Goal: Information Seeking & Learning: Learn about a topic

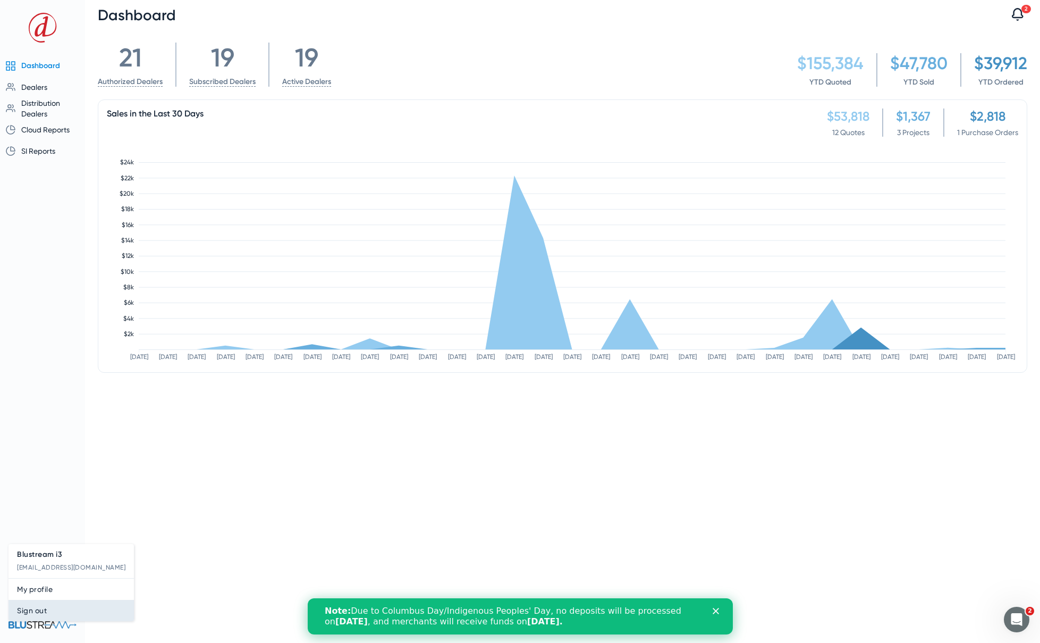
click at [39, 606] on span "Sign out" at bounding box center [71, 610] width 108 height 13
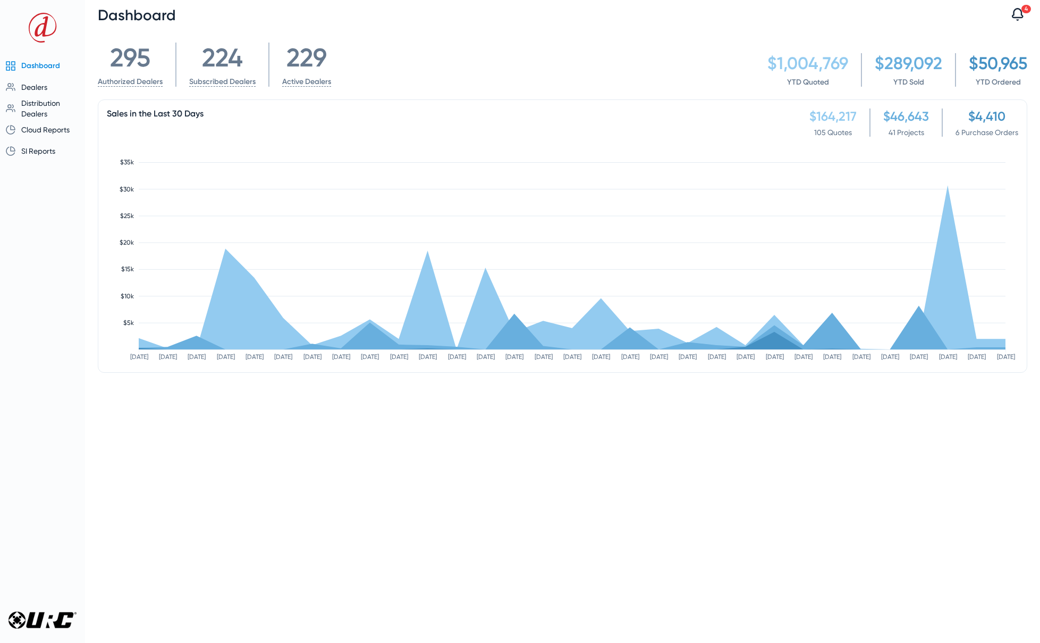
click at [51, 413] on div "Dashboard Dealers Overview Authorizations Dealers by State Distribution Dealers…" at bounding box center [42, 321] width 85 height 643
drag, startPoint x: 133, startPoint y: 59, endPoint x: 108, endPoint y: 60, distance: 25.0
click at [108, 60] on div "295" at bounding box center [130, 58] width 65 height 30
click at [354, 62] on div "295 Authorized Dealers 224 Subscribed Dealers 229 Active Dealers" at bounding box center [231, 65] width 266 height 44
drag, startPoint x: 327, startPoint y: 58, endPoint x: 289, endPoint y: 58, distance: 38.8
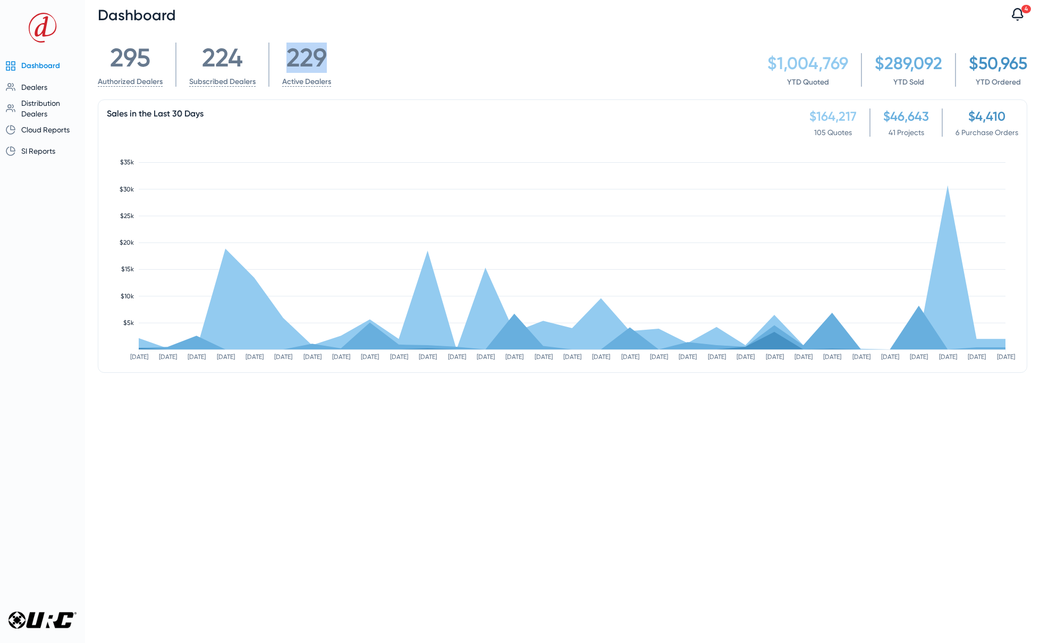
click at [289, 58] on div "229" at bounding box center [306, 58] width 49 height 30
click at [760, 78] on div "295 Authorized Dealers 224 Subscribed Dealers 229 Active Dealers $1,004,769 YTD…" at bounding box center [563, 65] width 930 height 44
click at [46, 87] on span "Dealers" at bounding box center [34, 87] width 26 height 9
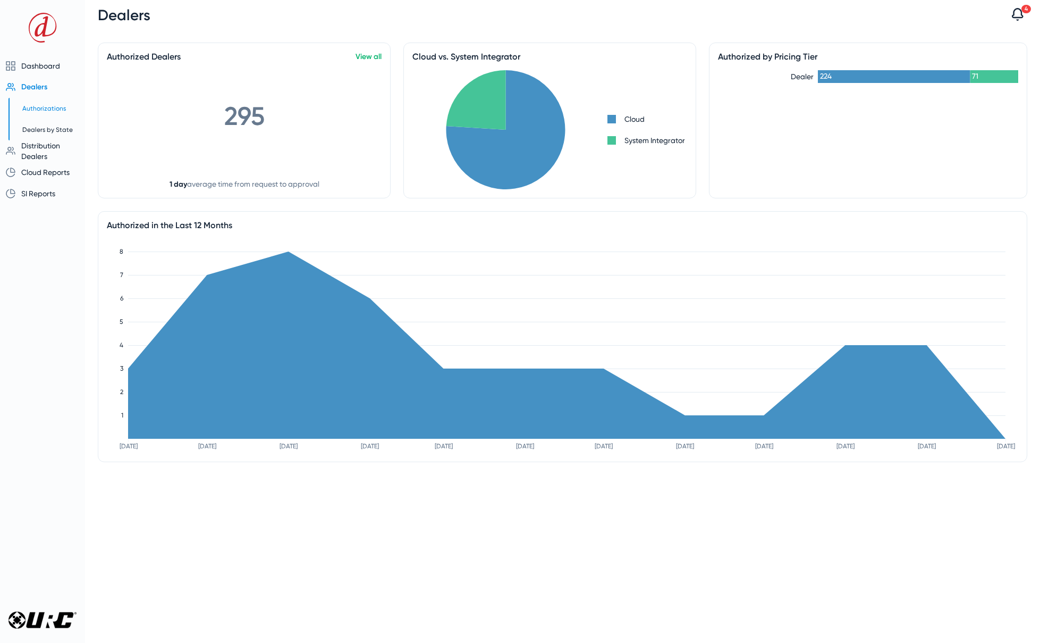
click at [41, 108] on span "Authorizations" at bounding box center [44, 108] width 44 height 7
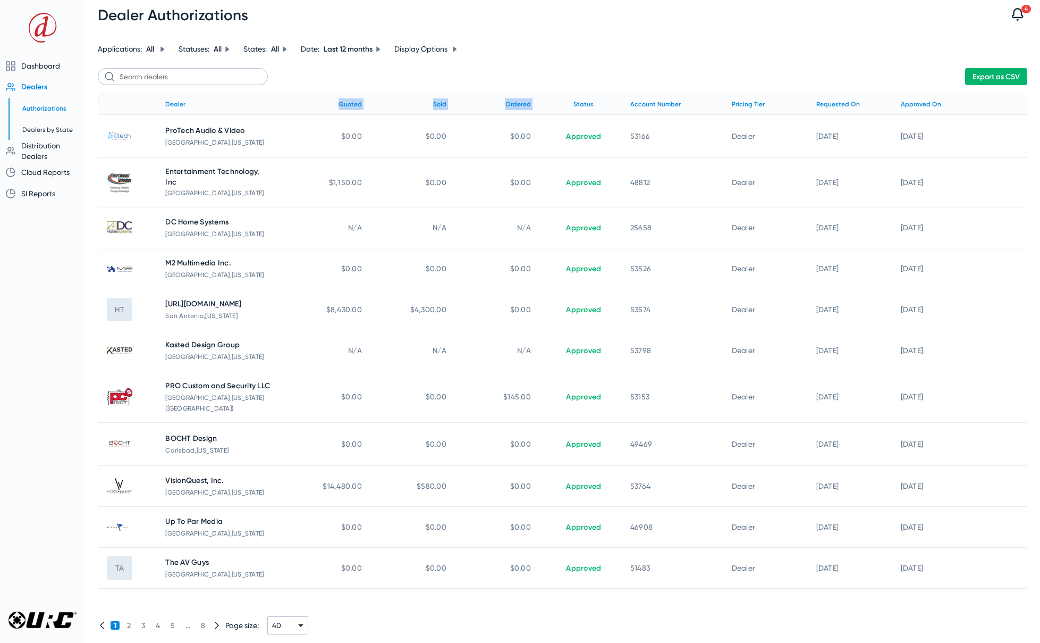
drag, startPoint x: 341, startPoint y: 105, endPoint x: 536, endPoint y: 110, distance: 194.6
click at [536, 110] on tr "Dealer Quoted Sold Ordered Status Account Number Pricing Tier Requested On Appr…" at bounding box center [563, 104] width 930 height 21
click at [318, 84] on div "Export as CSV" at bounding box center [563, 76] width 930 height 17
click at [163, 50] on icon at bounding box center [163, 48] width 4 height 5
click at [132, 124] on span "button" at bounding box center [129, 124] width 11 height 11
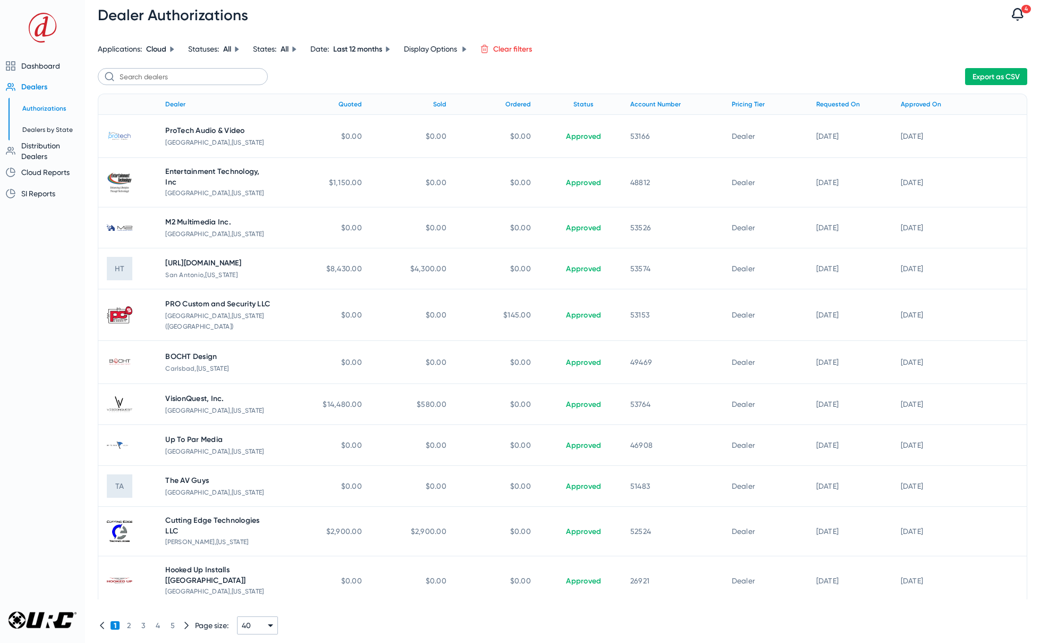
click at [163, 47] on span "Cloud" at bounding box center [156, 49] width 20 height 9
click at [129, 91] on span "button" at bounding box center [129, 94] width 11 height 11
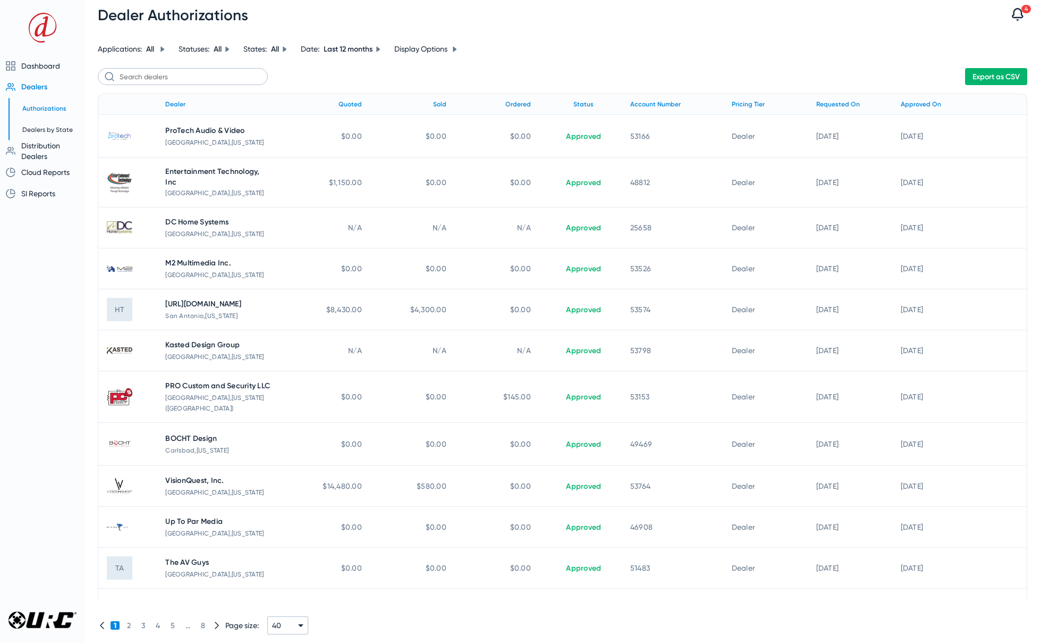
click at [164, 46] on icon at bounding box center [162, 49] width 6 height 6
click at [149, 64] on link "Clear filter" at bounding box center [156, 64] width 39 height 9
click at [160, 49] on icon at bounding box center [162, 49] width 6 height 6
click at [126, 96] on span "button" at bounding box center [120, 95] width 29 height 12
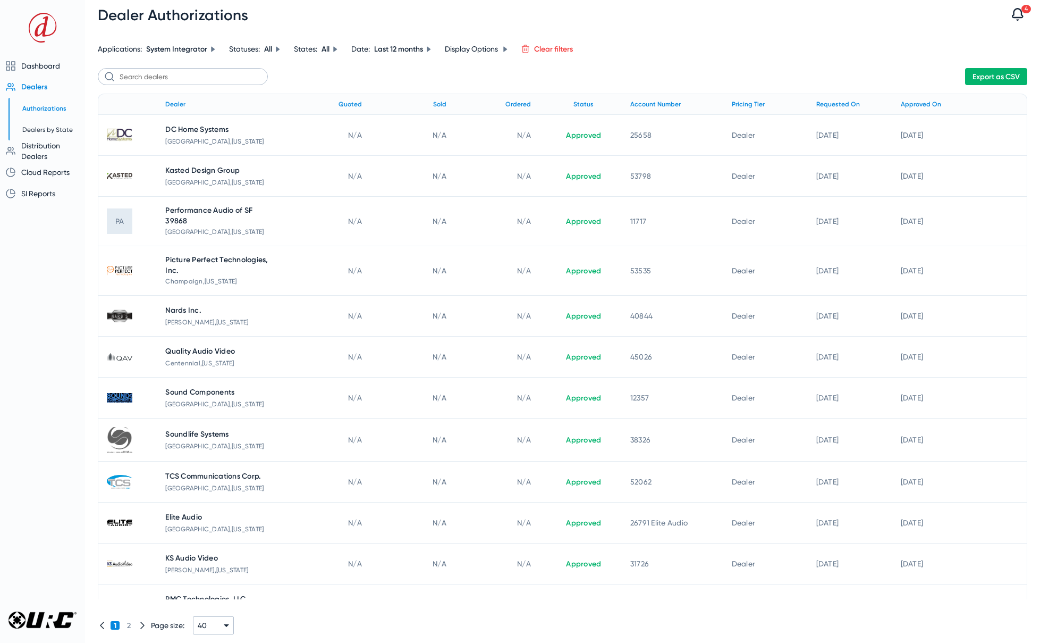
click at [419, 76] on div "Export as CSV" at bounding box center [563, 76] width 930 height 17
click at [542, 48] on link "Clear filters" at bounding box center [553, 49] width 39 height 9
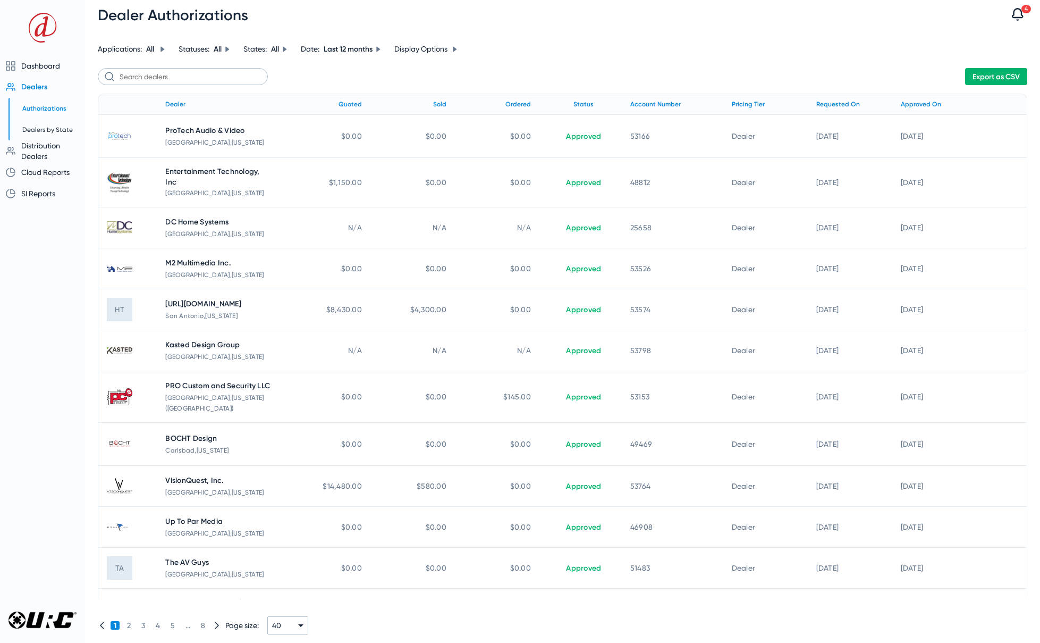
click at [415, 69] on div "Export as CSV" at bounding box center [563, 76] width 930 height 17
click at [433, 102] on div "Sold" at bounding box center [439, 104] width 13 height 12
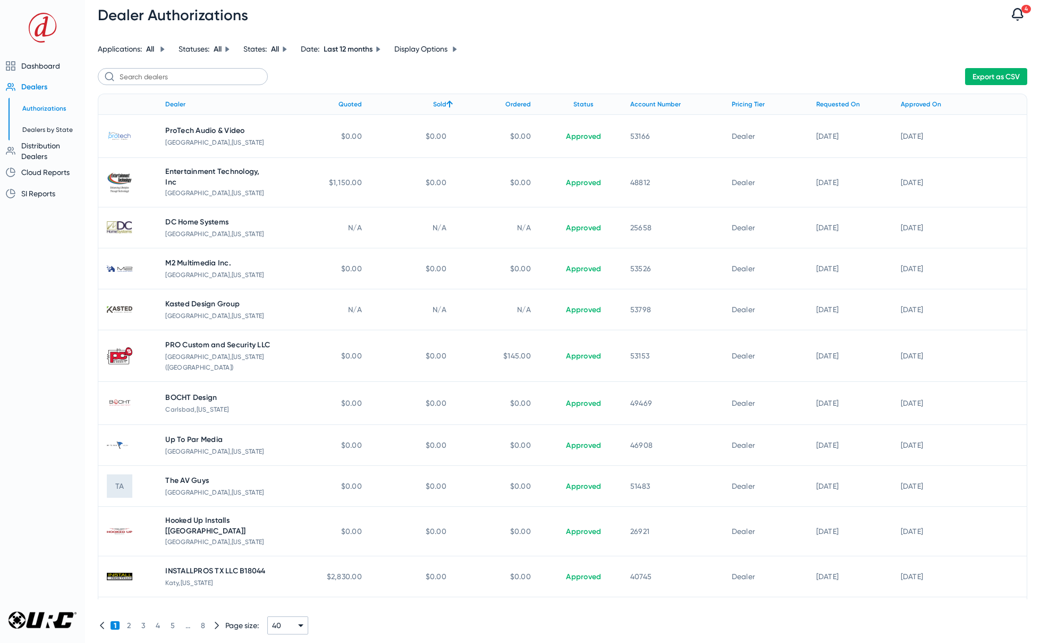
click at [433, 102] on div "Sold" at bounding box center [439, 104] width 13 height 12
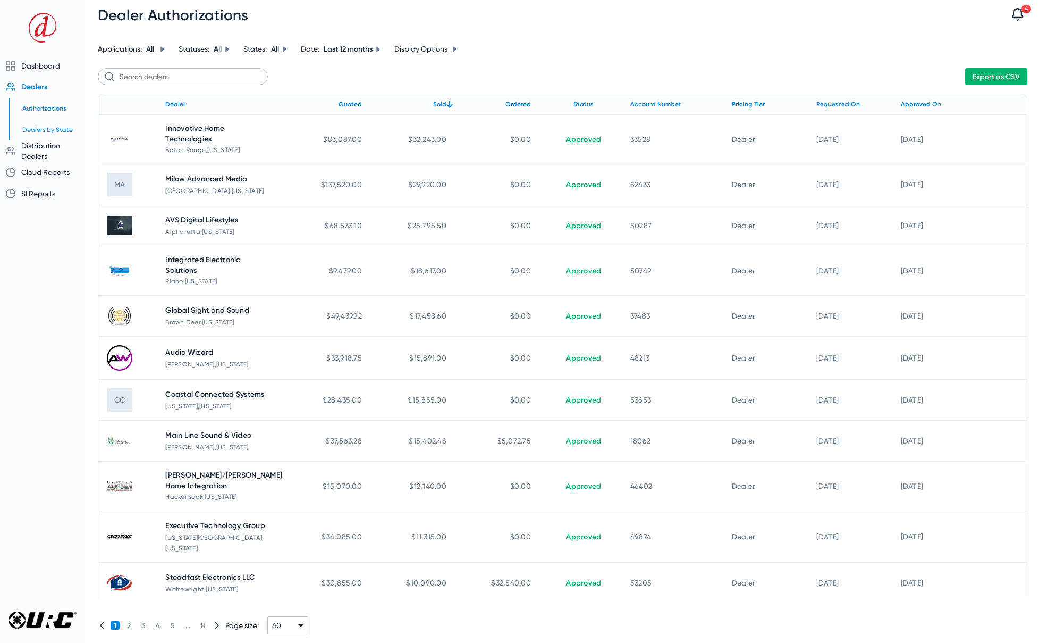
click at [50, 127] on span "Dealers by State" at bounding box center [47, 129] width 51 height 7
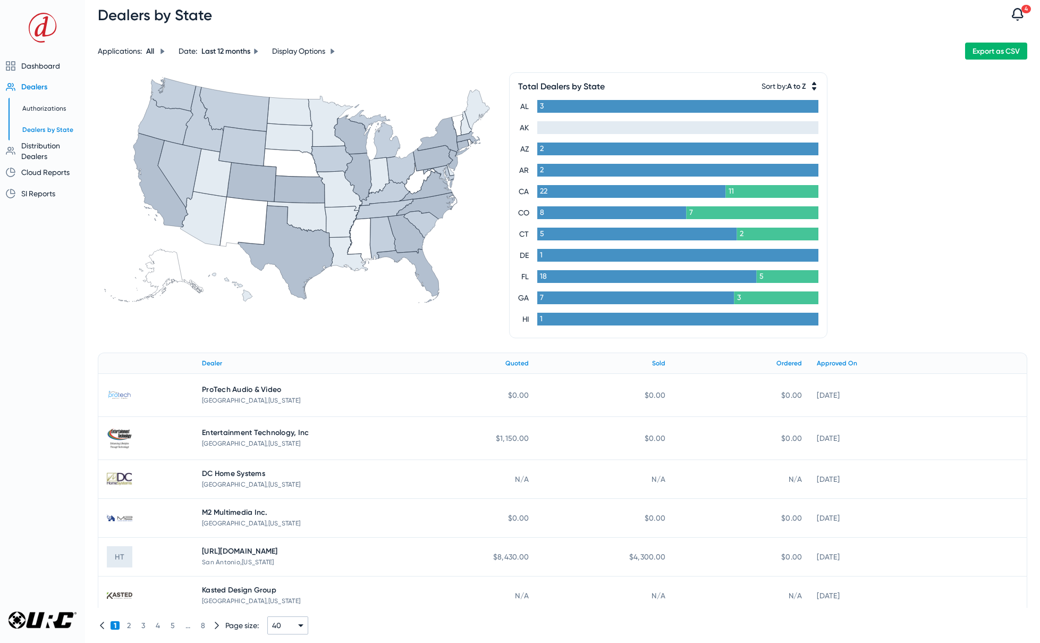
click at [157, 201] on icon at bounding box center [160, 180] width 55 height 94
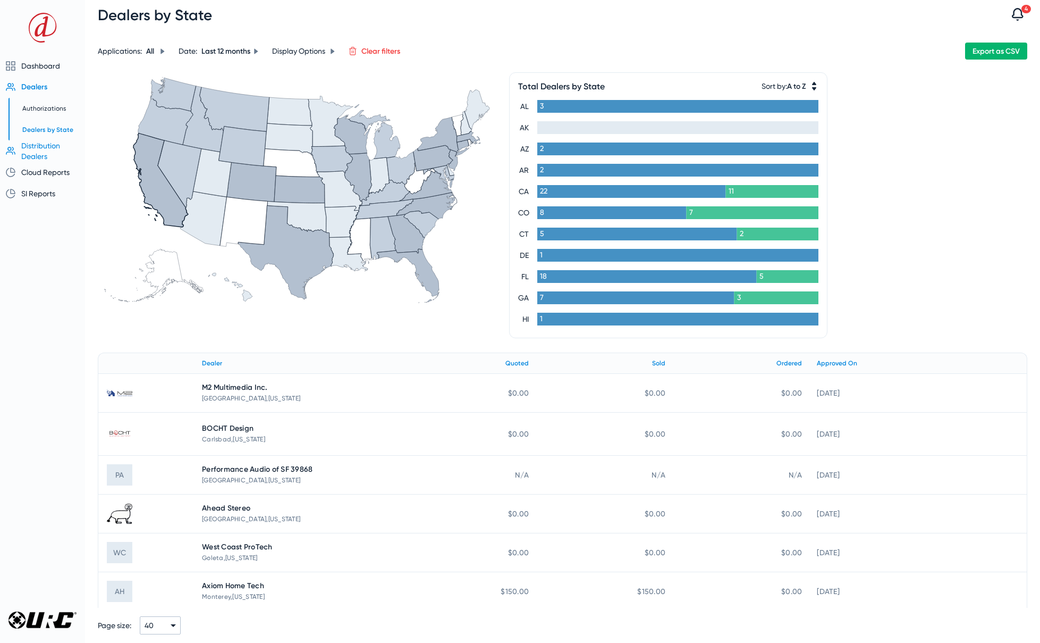
click at [44, 150] on span "Distribution Dealers" at bounding box center [46, 150] width 51 height 21
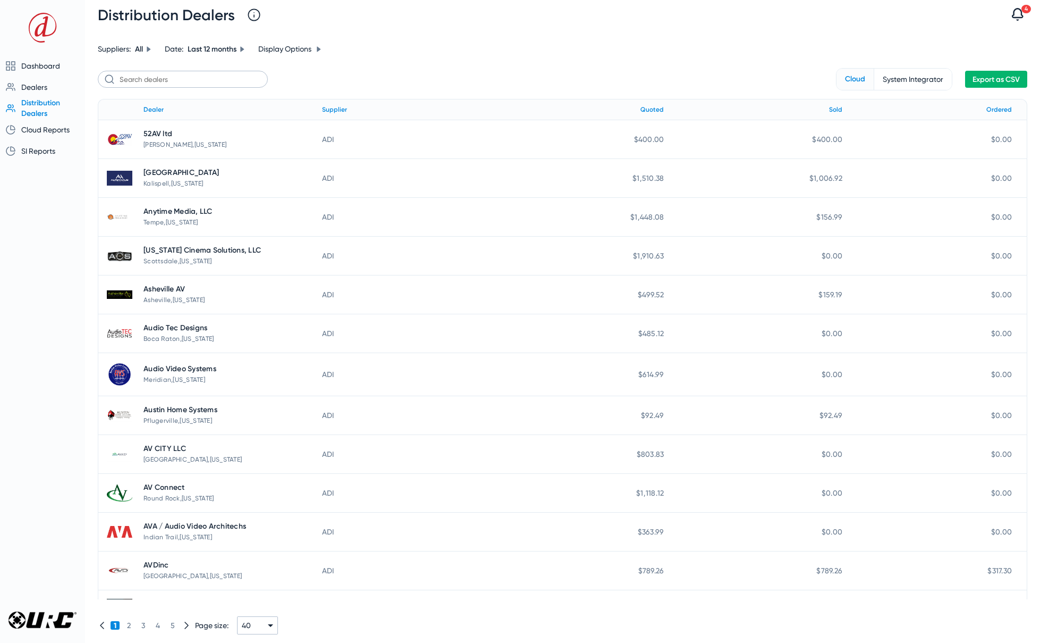
click at [148, 48] on icon at bounding box center [149, 48] width 4 height 5
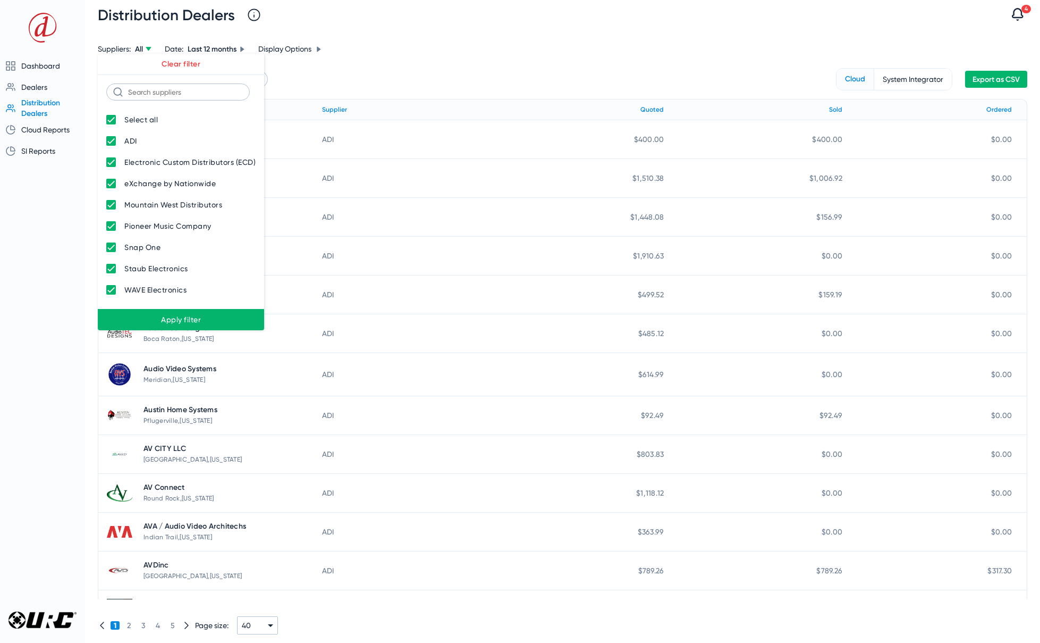
click at [366, 60] on div at bounding box center [520, 321] width 1040 height 643
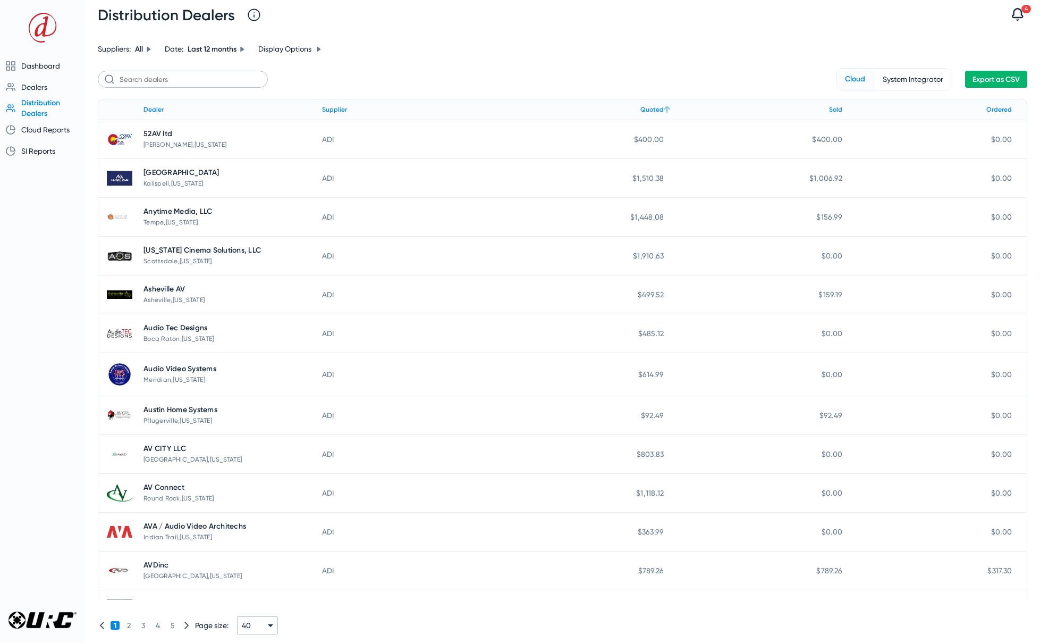
click at [657, 107] on div "Quoted" at bounding box center [652, 110] width 23 height 12
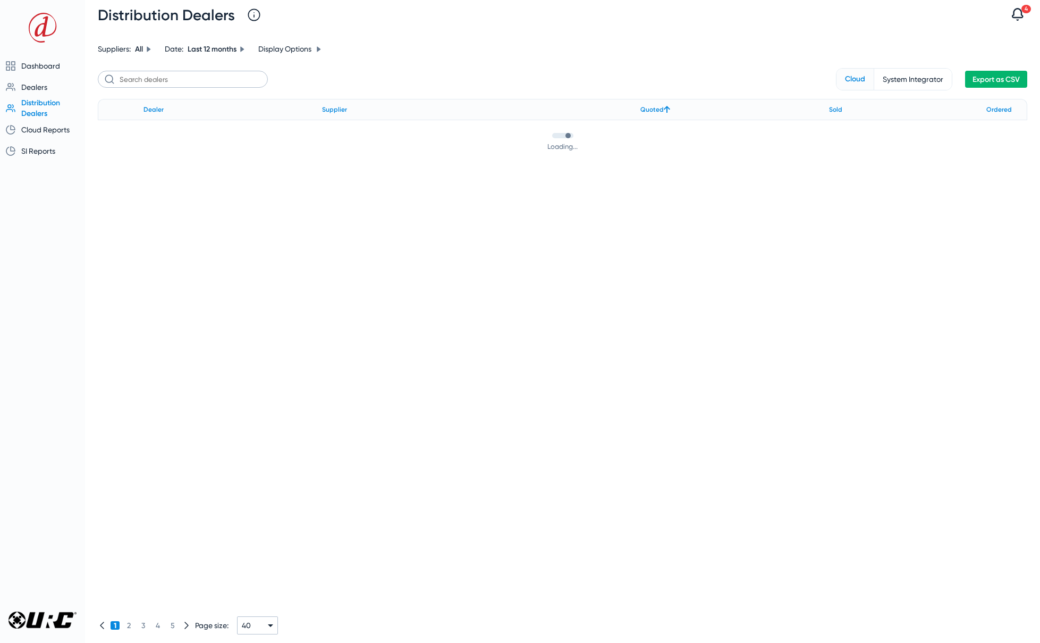
click at [655, 107] on div "Quoted" at bounding box center [652, 110] width 23 height 12
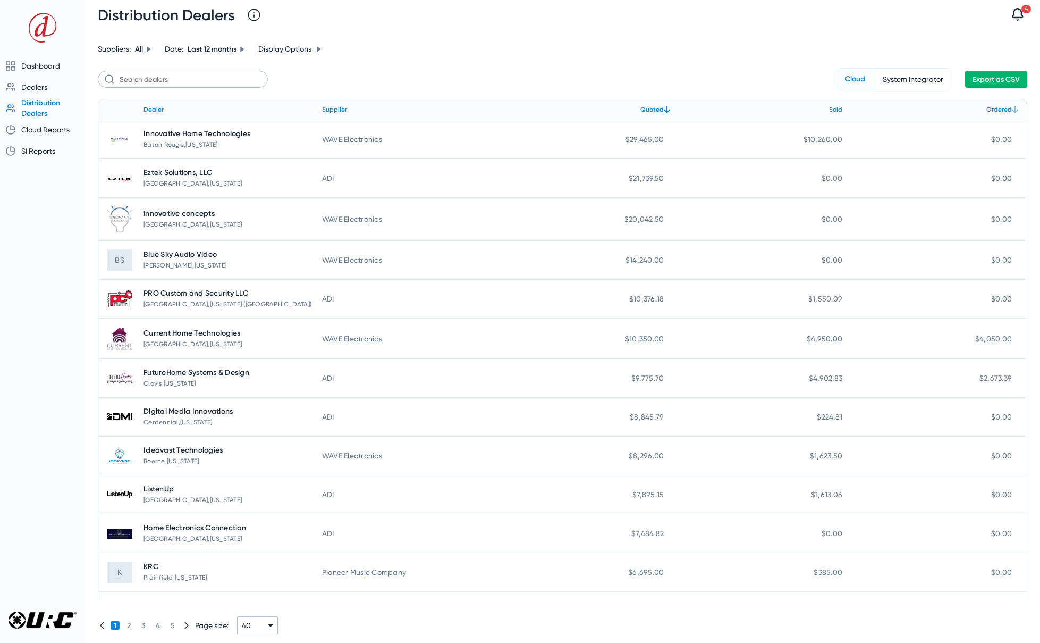
click at [998, 110] on div "Ordered" at bounding box center [1000, 110] width 26 height 12
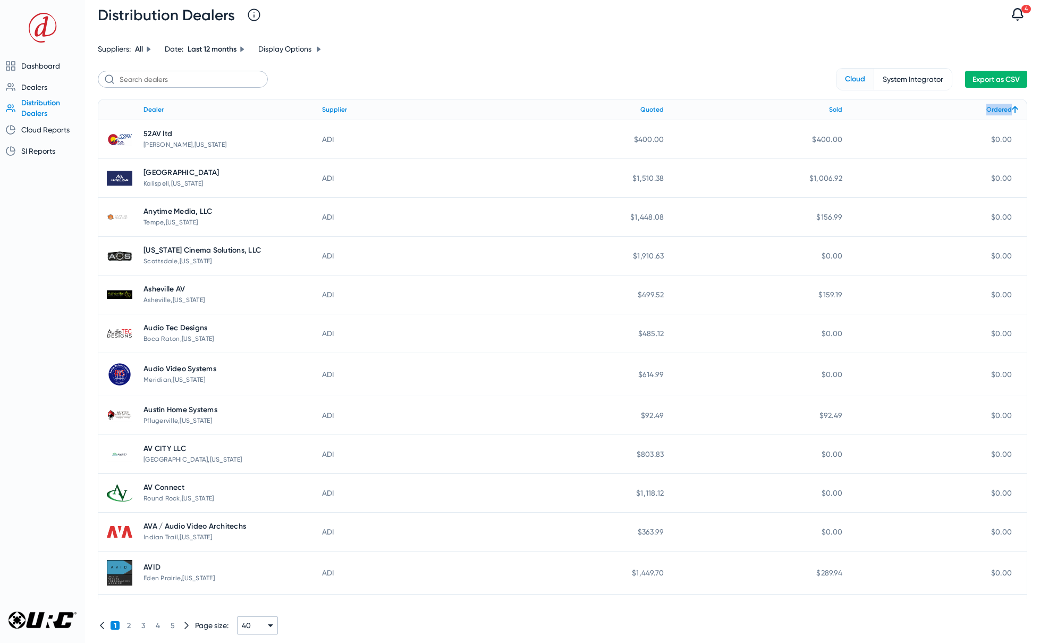
click at [998, 110] on div "Ordered" at bounding box center [1000, 110] width 26 height 12
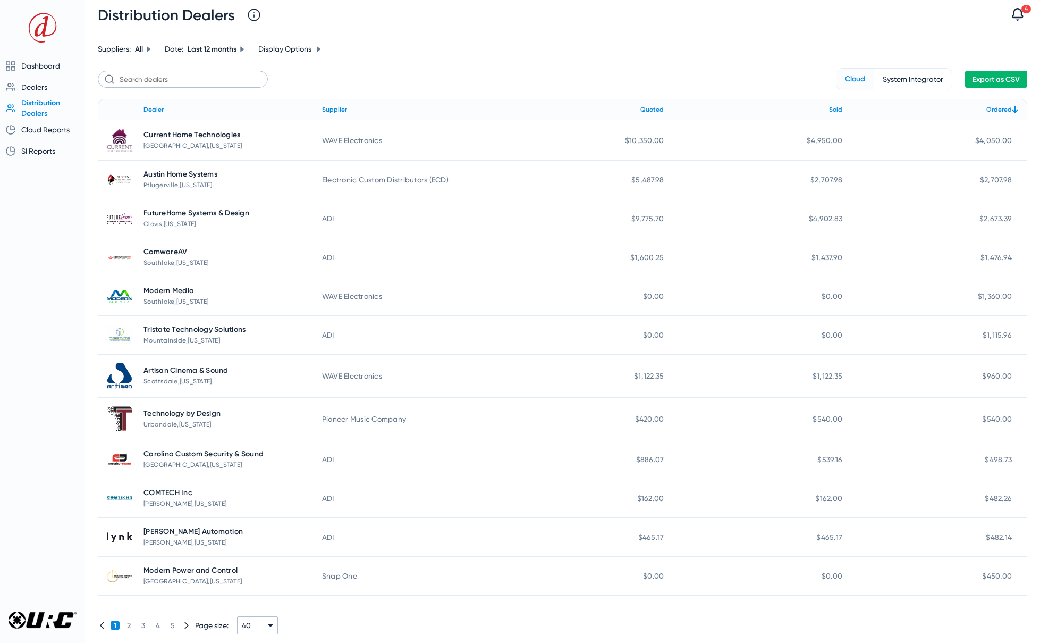
click at [536, 34] on div "Suppliers: All Date: Last 12 months Display Options Cloud System Integrator Exp…" at bounding box center [562, 336] width 955 height 613
click at [51, 127] on span "Cloud Reports" at bounding box center [45, 129] width 48 height 9
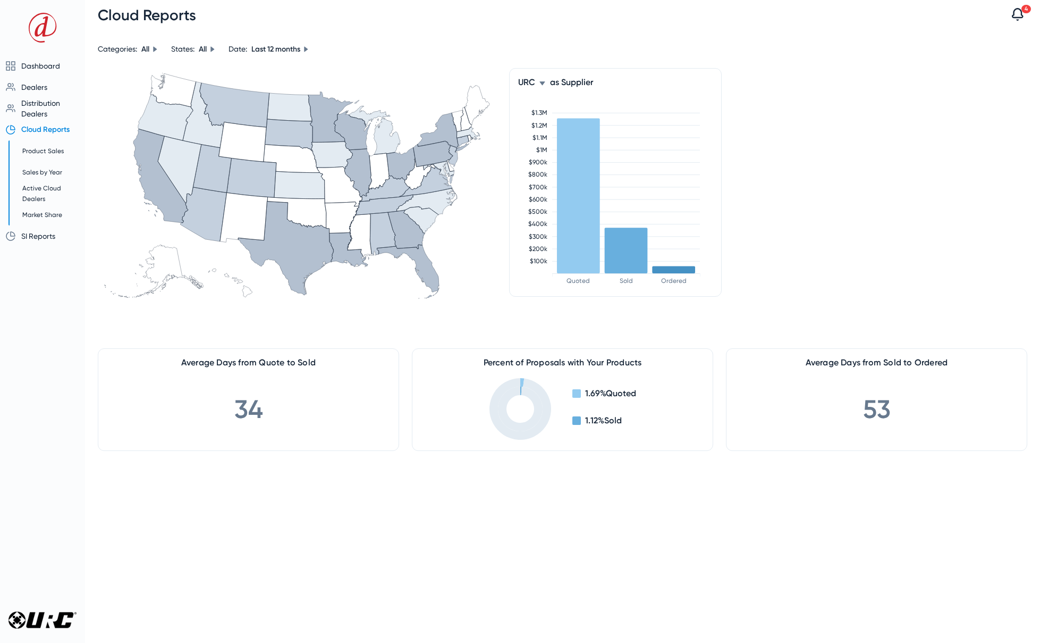
click at [152, 48] on div "All" at bounding box center [149, 49] width 17 height 9
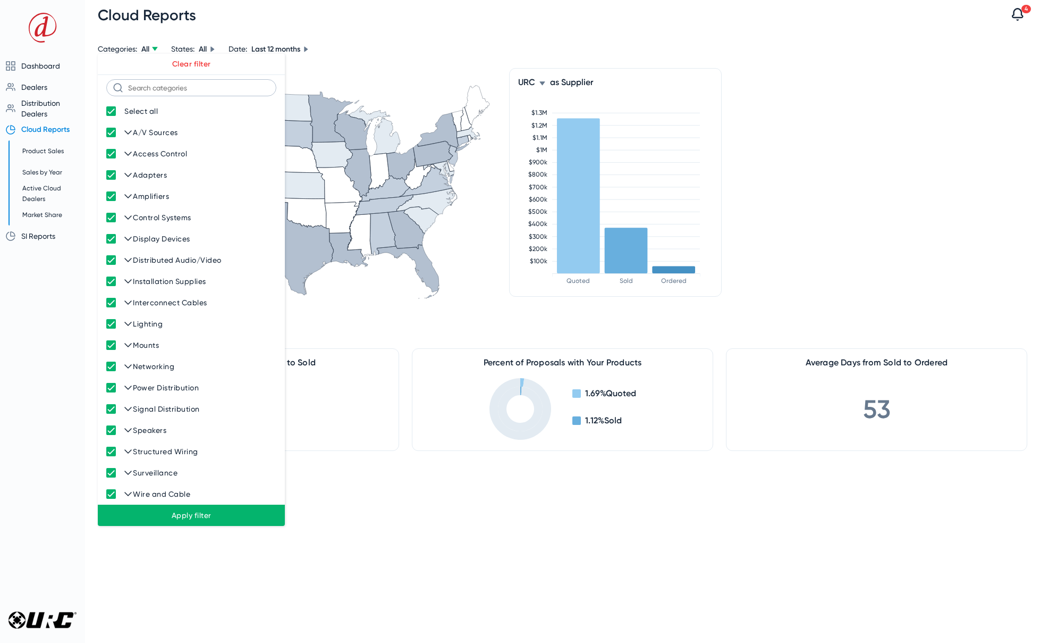
click at [152, 48] on div at bounding box center [520, 321] width 1040 height 643
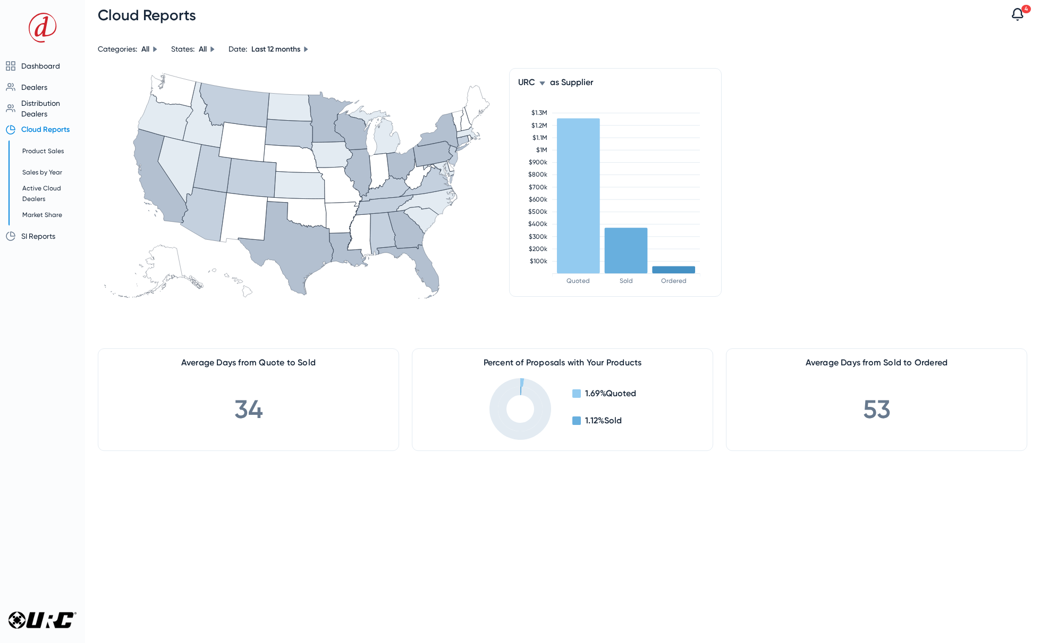
click at [153, 48] on icon at bounding box center [155, 49] width 6 height 6
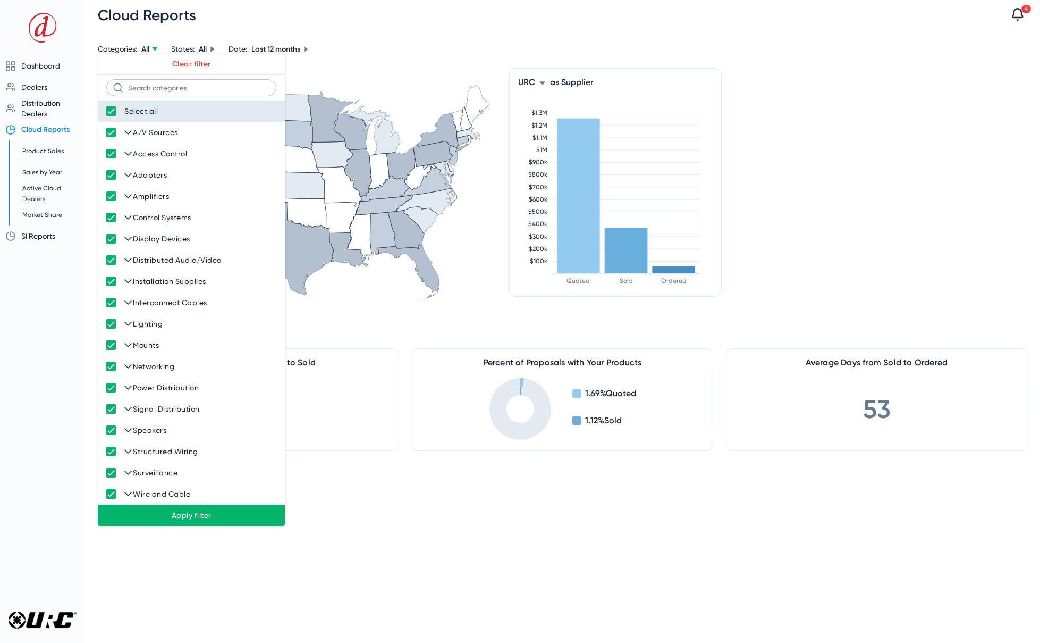
click at [111, 112] on div at bounding box center [116, 112] width 10 height 10
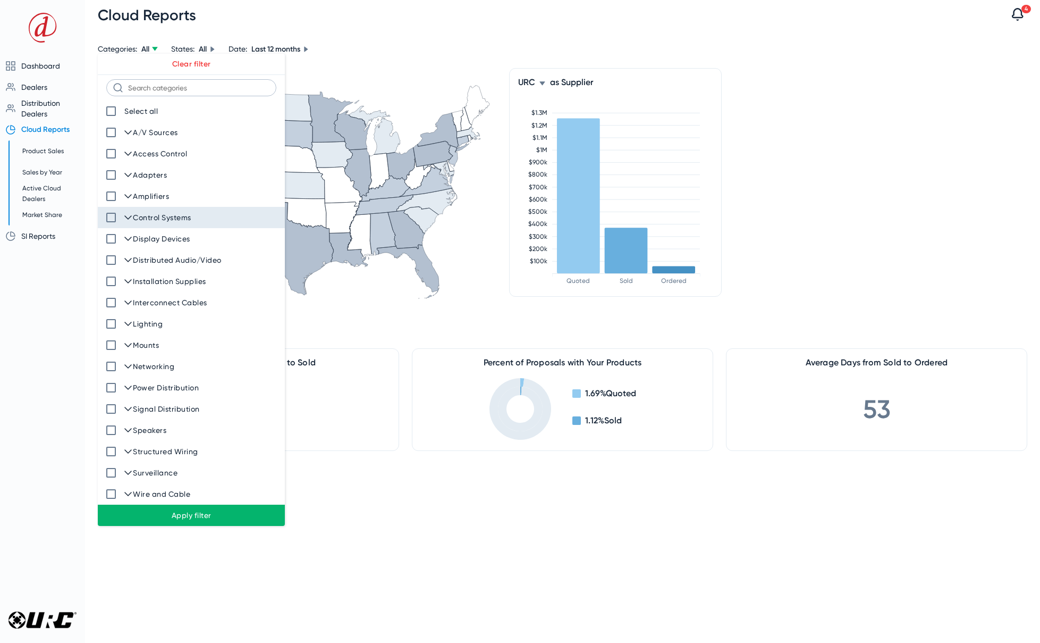
click at [112, 216] on div at bounding box center [116, 218] width 10 height 10
click at [232, 516] on span "Apply filter" at bounding box center [191, 515] width 170 height 13
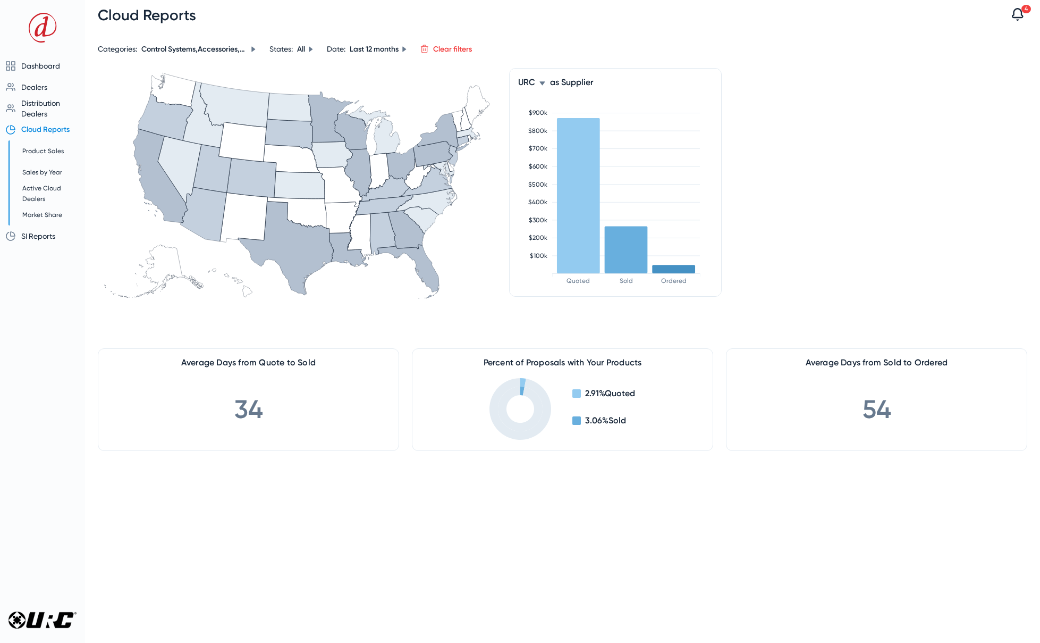
click at [254, 49] on icon at bounding box center [253, 48] width 4 height 5
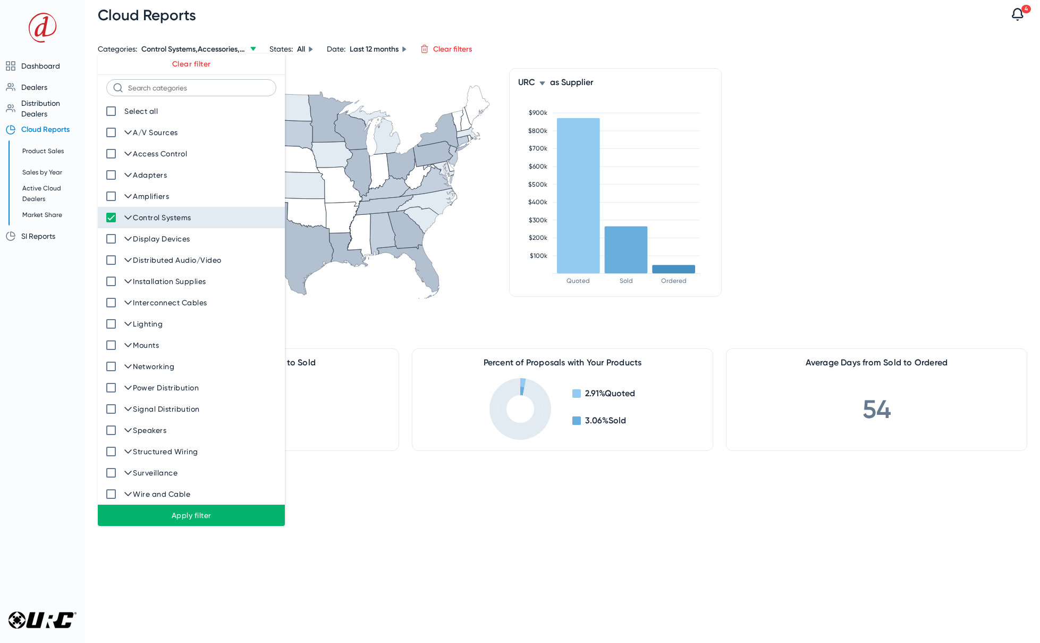
click at [129, 214] on icon at bounding box center [128, 217] width 9 height 9
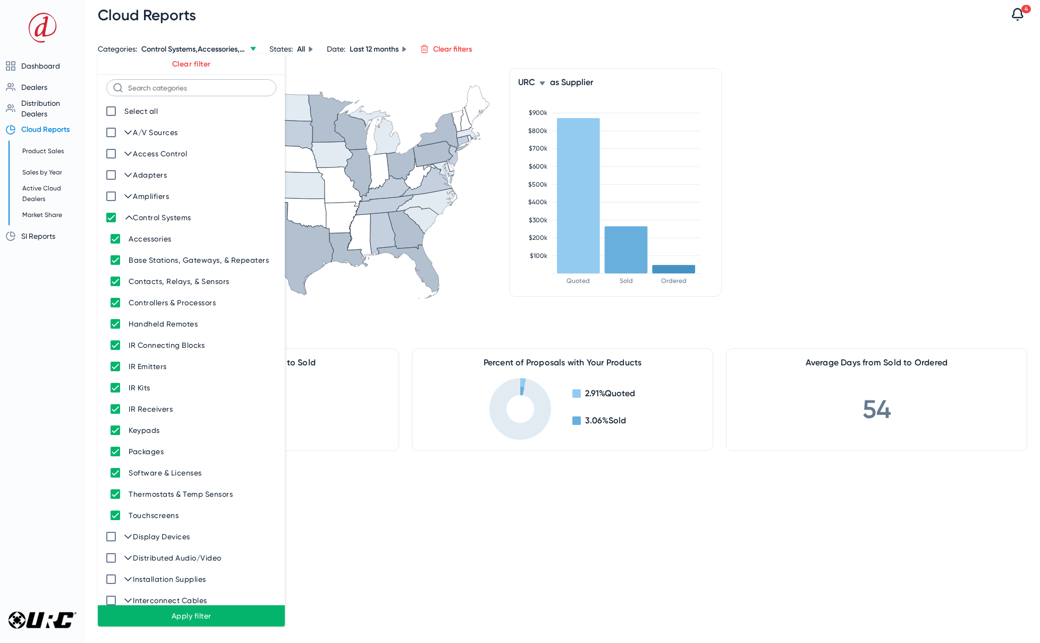
drag, startPoint x: 408, startPoint y: 74, endPoint x: 381, endPoint y: 79, distance: 28.0
click at [408, 74] on div at bounding box center [520, 321] width 1040 height 643
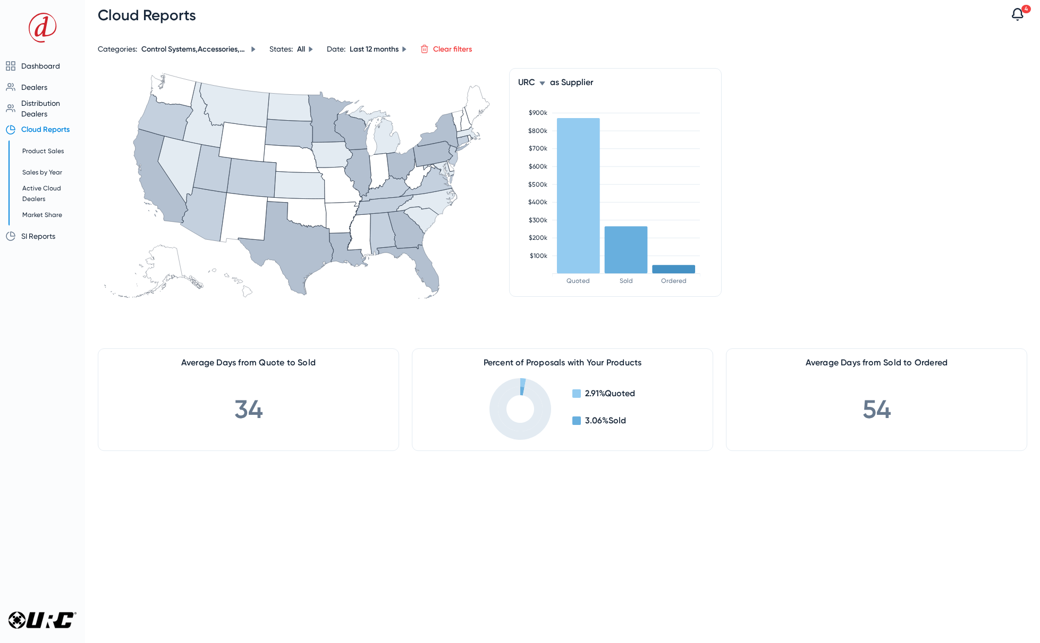
drag, startPoint x: 449, startPoint y: 51, endPoint x: 439, endPoint y: 53, distance: 10.4
click at [449, 51] on link "Clear filters" at bounding box center [452, 49] width 39 height 9
click at [542, 82] on icon at bounding box center [542, 83] width 5 height 4
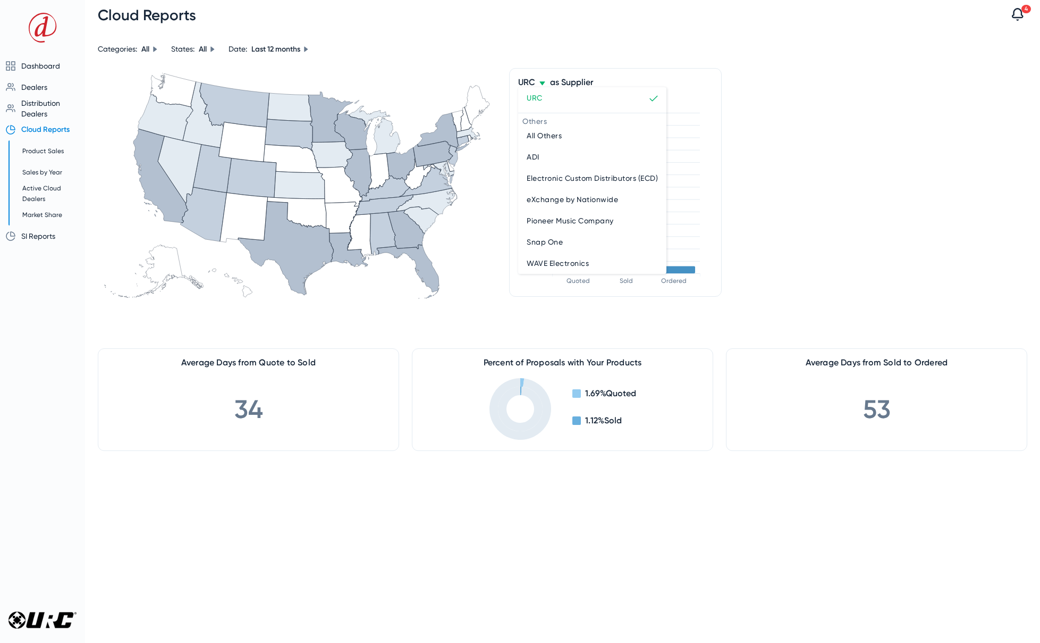
click at [536, 51] on div at bounding box center [520, 321] width 1040 height 643
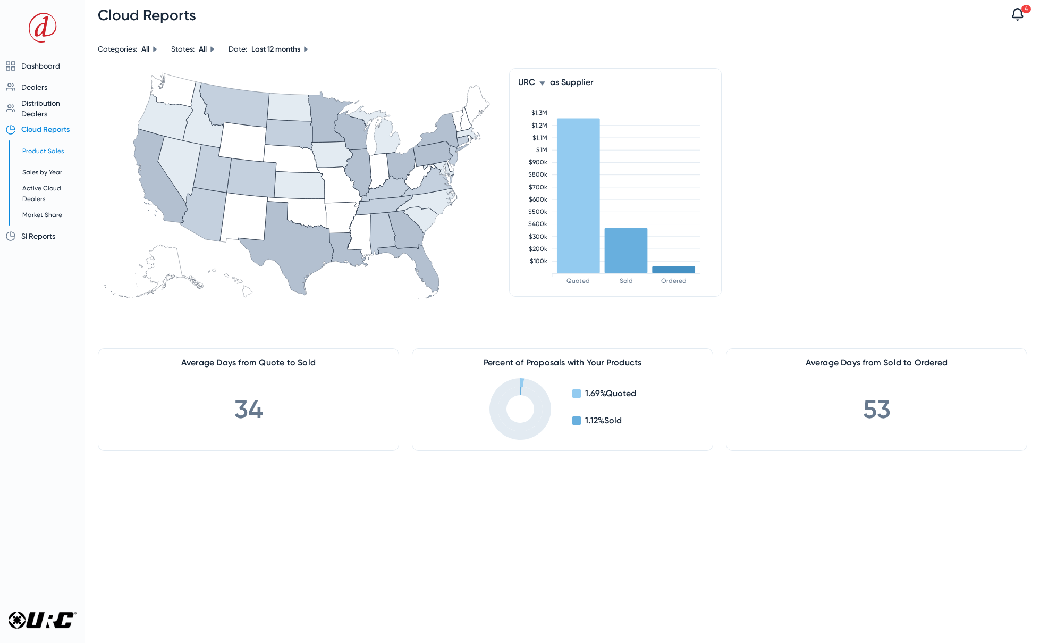
click at [47, 150] on span "Product Sales" at bounding box center [42, 150] width 41 height 7
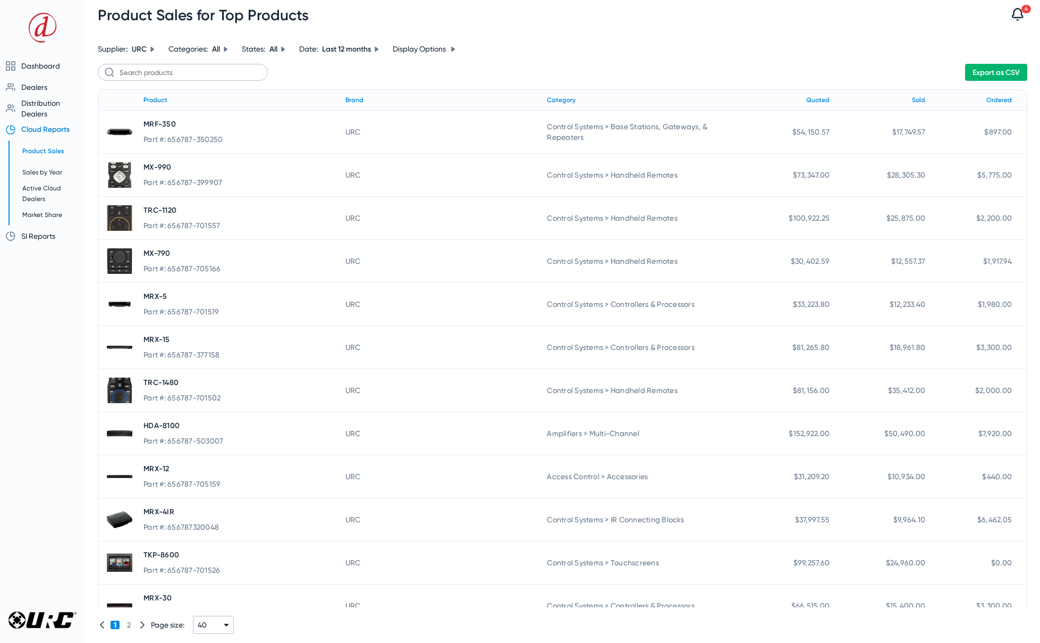
click at [453, 46] on div "Display Options" at bounding box center [425, 49] width 64 height 9
click at [424, 85] on span "button" at bounding box center [418, 86] width 29 height 12
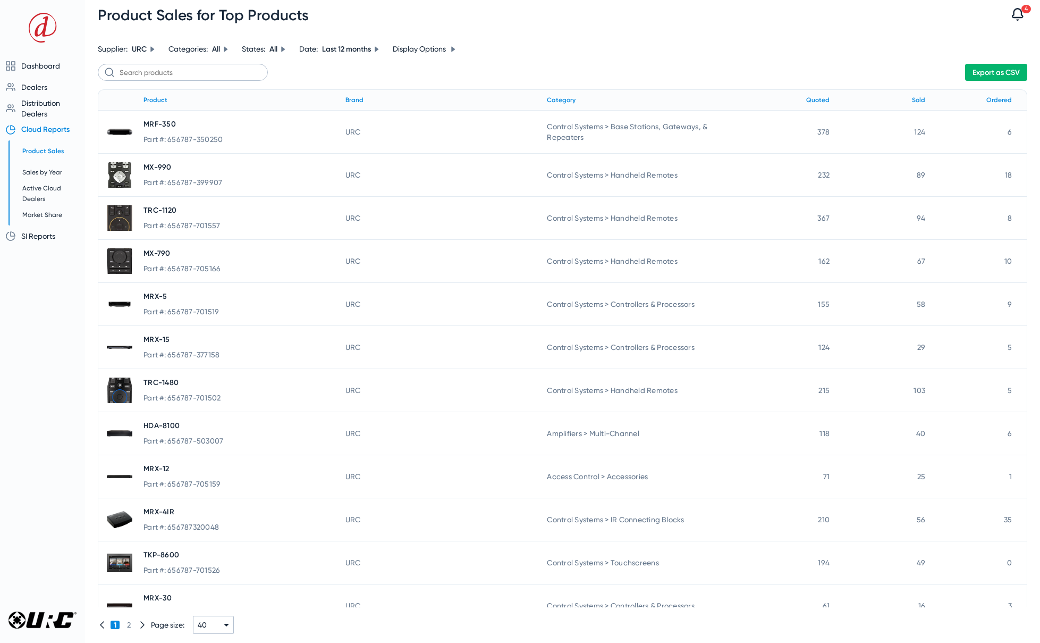
click at [376, 49] on icon at bounding box center [377, 49] width 6 height 6
click at [321, 149] on input "Last quarter" at bounding box center [319, 149] width 21 height 21
radio input "true"
click at [912, 98] on div "Sold" at bounding box center [918, 100] width 13 height 12
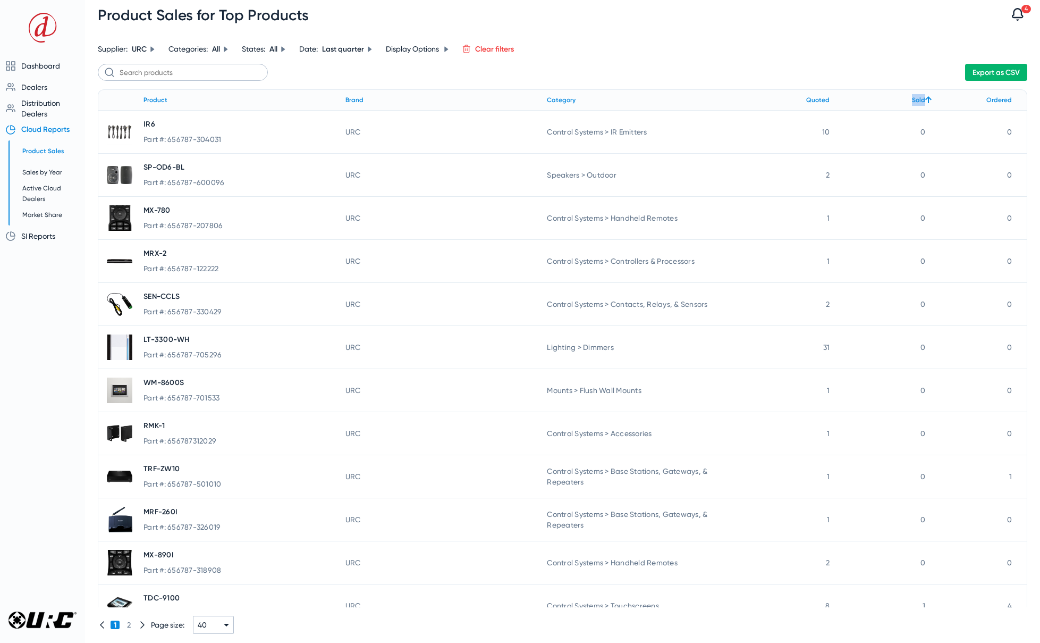
click at [912, 98] on div "Sold" at bounding box center [918, 100] width 13 height 12
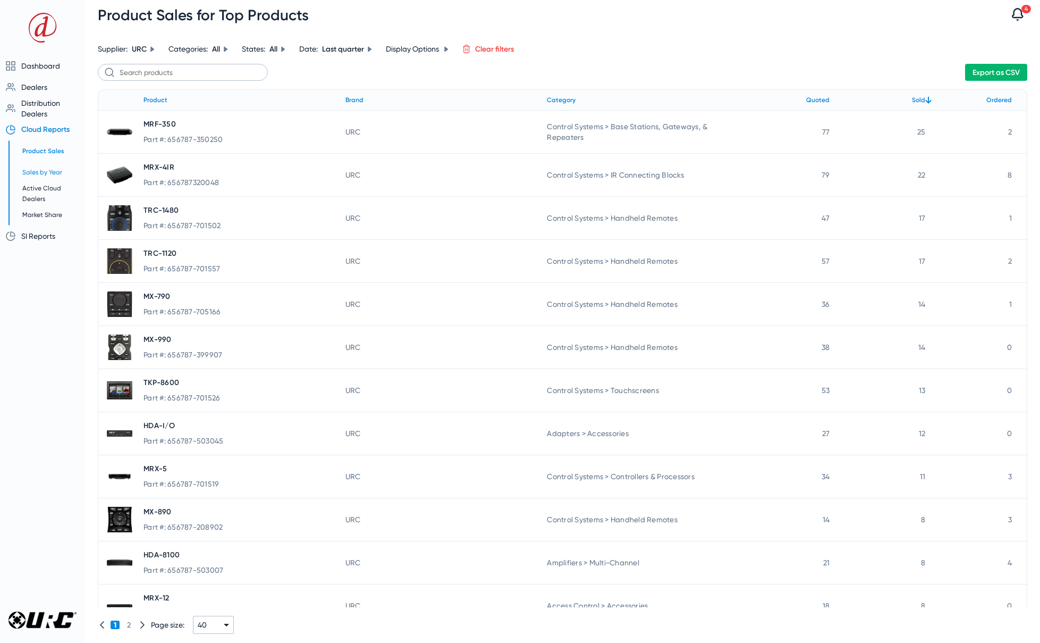
click at [43, 172] on span "Sales by Year" at bounding box center [42, 172] width 40 height 7
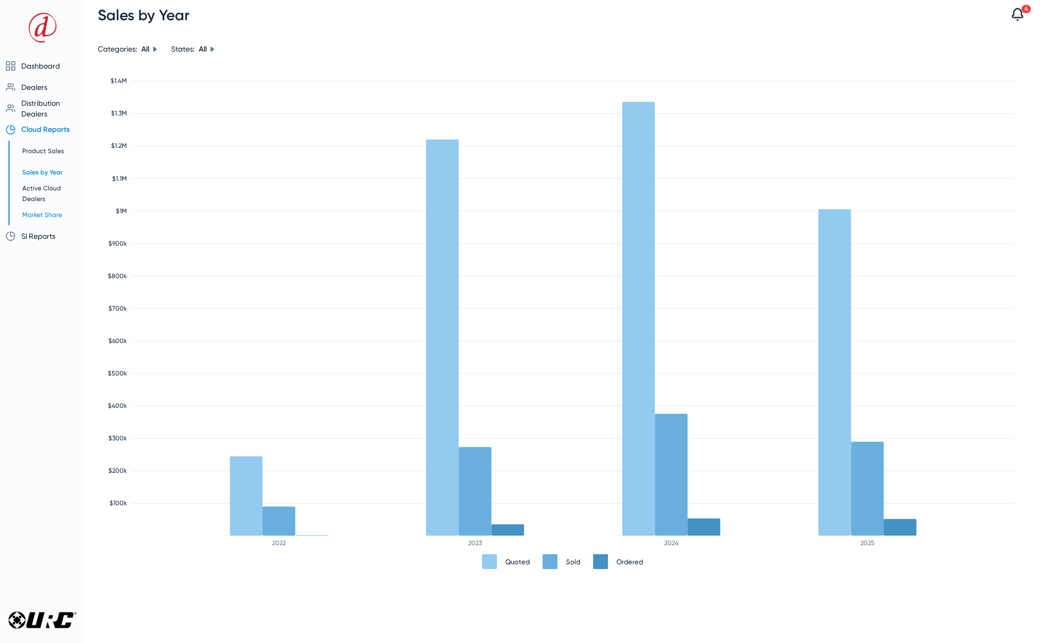
click at [40, 216] on span "Market Share" at bounding box center [42, 214] width 40 height 7
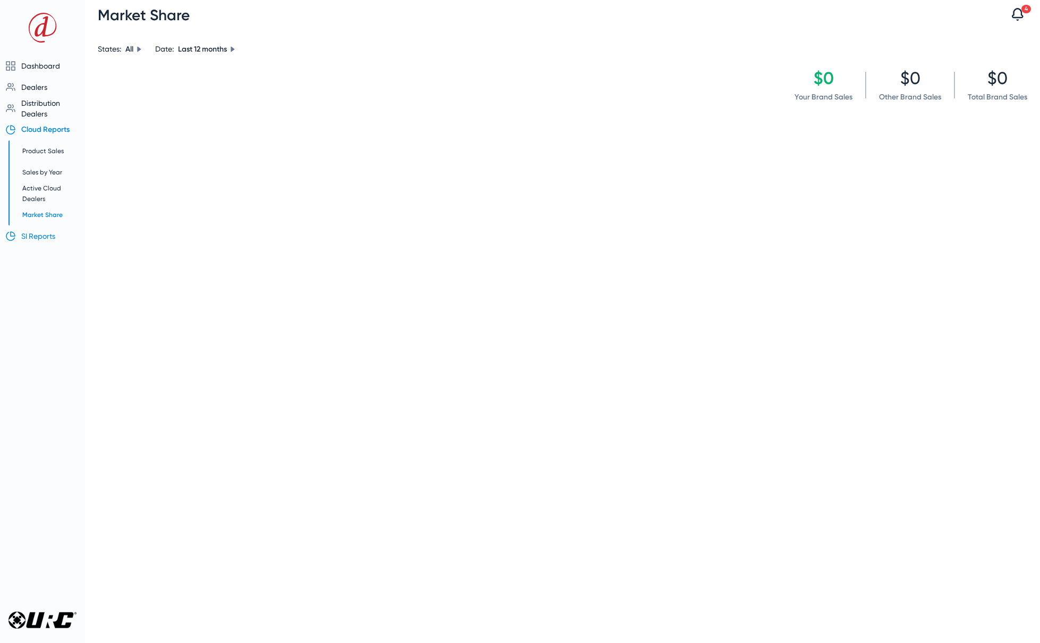
click at [35, 239] on span "SI Reports" at bounding box center [38, 236] width 34 height 9
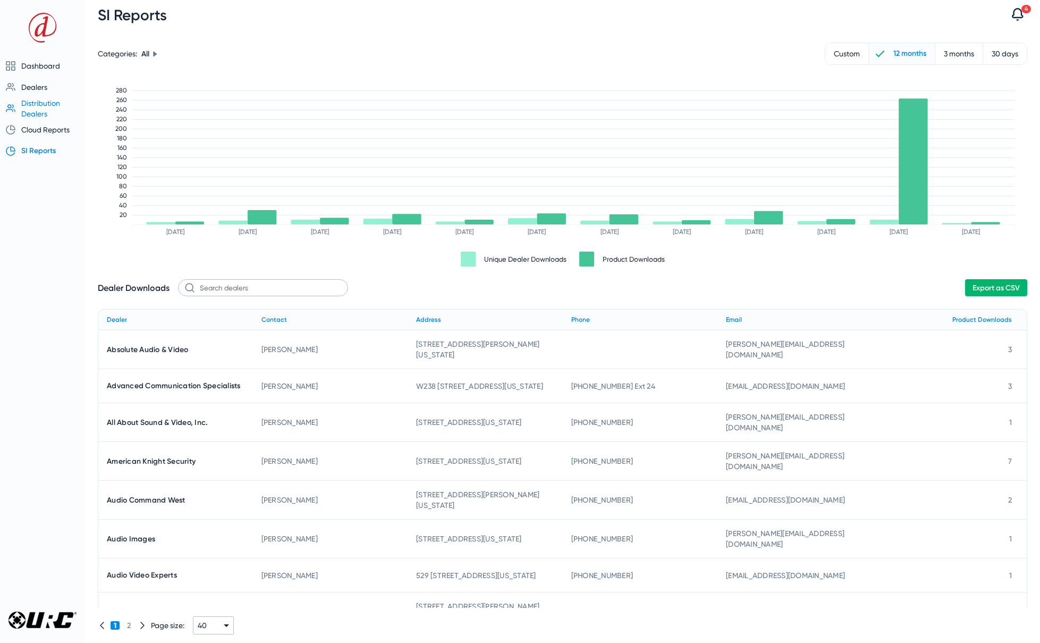
click at [38, 103] on span "Distribution Dealers" at bounding box center [40, 108] width 39 height 19
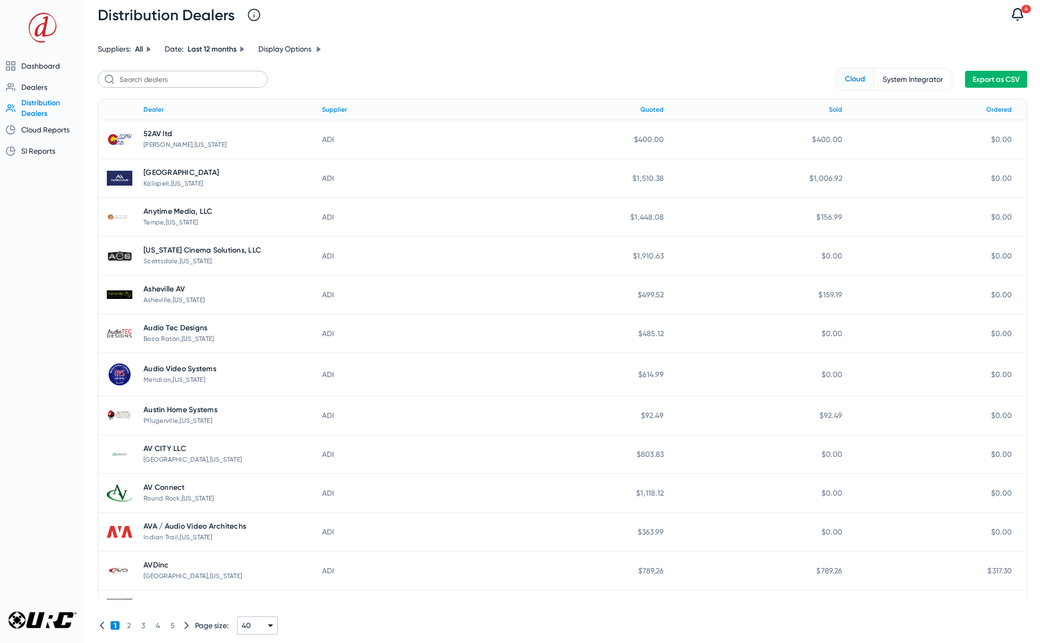
click at [989, 80] on span "Export as CSV" at bounding box center [996, 79] width 47 height 9
click at [922, 7] on div "Distribution Dealers 4 Notifications Older 1 dealer have requested to become ap…" at bounding box center [562, 15] width 955 height 30
click at [48, 607] on span "Sign out" at bounding box center [71, 600] width 108 height 13
